Goal: Task Accomplishment & Management: Manage account settings

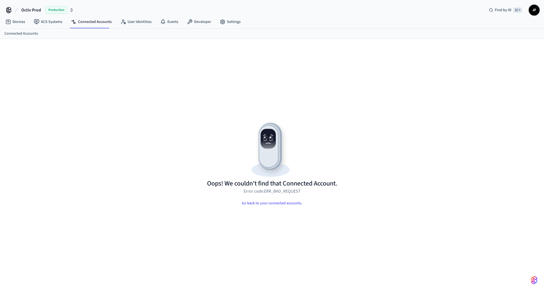
drag, startPoint x: 364, startPoint y: 78, endPoint x: 369, endPoint y: 71, distance: 7.8
click at [364, 78] on div "Oops! We couldn't find that Connected Account. Error code: ERR_BAD_REQUEST Go b…" at bounding box center [272, 171] width 341 height 238
click at [87, 25] on link "Connected Accounts" at bounding box center [91, 22] width 49 height 10
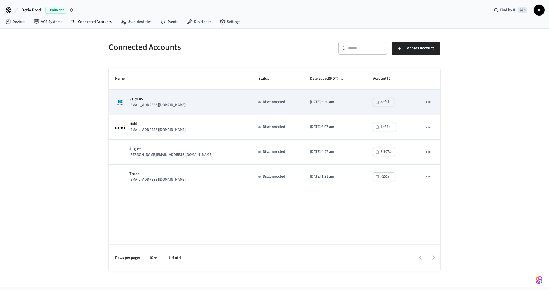
click at [194, 100] on div "Salto KS [EMAIL_ADDRESS][DOMAIN_NAME]" at bounding box center [180, 102] width 130 height 11
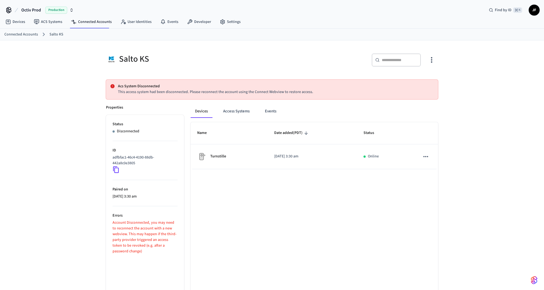
click at [117, 169] on icon at bounding box center [116, 169] width 7 height 7
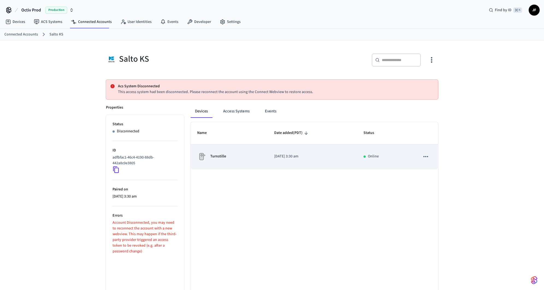
click at [248, 157] on div "Turnstille" at bounding box center [229, 156] width 64 height 9
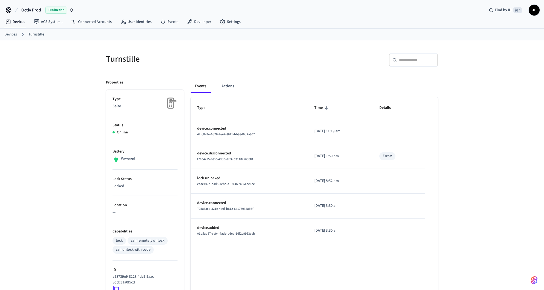
click at [282, 59] on div "​ ​" at bounding box center [356, 62] width 163 height 17
click at [287, 62] on div "​ ​" at bounding box center [356, 62] width 163 height 17
click at [296, 14] on div "Octiv Prod Production Find by ID ⌘ K JF" at bounding box center [272, 8] width 544 height 16
click at [298, 26] on div "Devices ACS Systems Connected Accounts User Identities Events Developer Settings" at bounding box center [274, 22] width 549 height 13
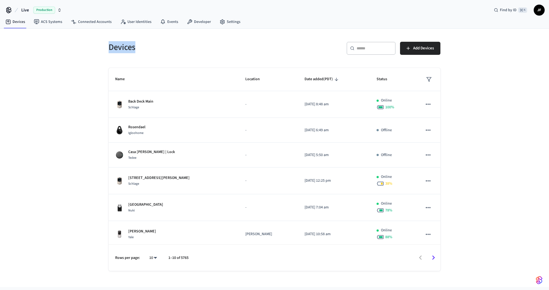
drag, startPoint x: 107, startPoint y: 48, endPoint x: 149, endPoint y: 49, distance: 41.8
click at [149, 49] on div "Devices" at bounding box center [186, 47] width 169 height 24
click at [149, 49] on h5 "Devices" at bounding box center [190, 47] width 163 height 11
click at [295, 38] on div "​ ​ Add Devices" at bounding box center [355, 47] width 169 height 24
